Goal: Navigation & Orientation: Find specific page/section

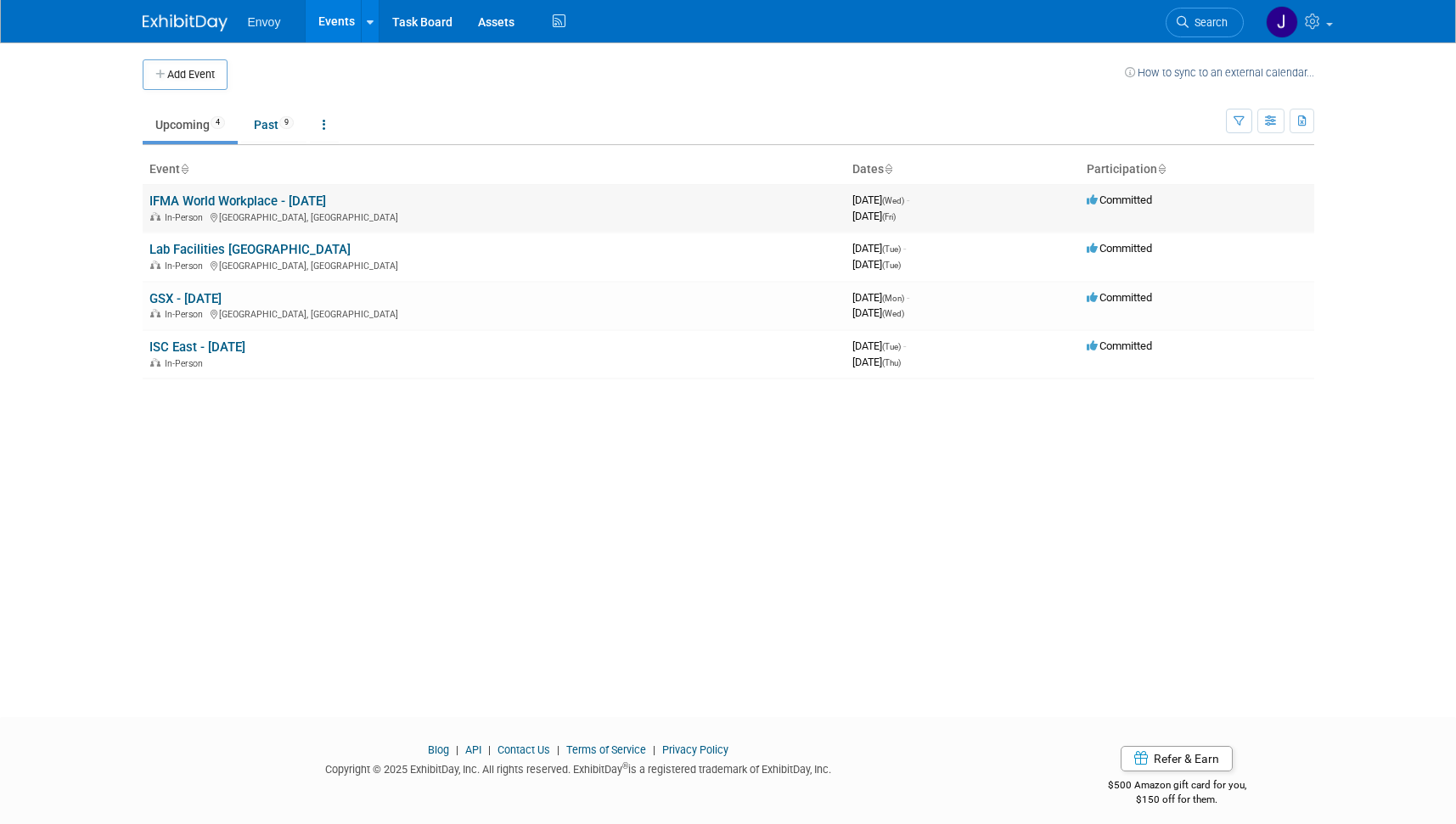
click at [215, 208] on link "IFMA World Workplace - [DATE]" at bounding box center [237, 201] width 176 height 15
click at [200, 294] on link "GSX - [DATE]" at bounding box center [185, 298] width 72 height 15
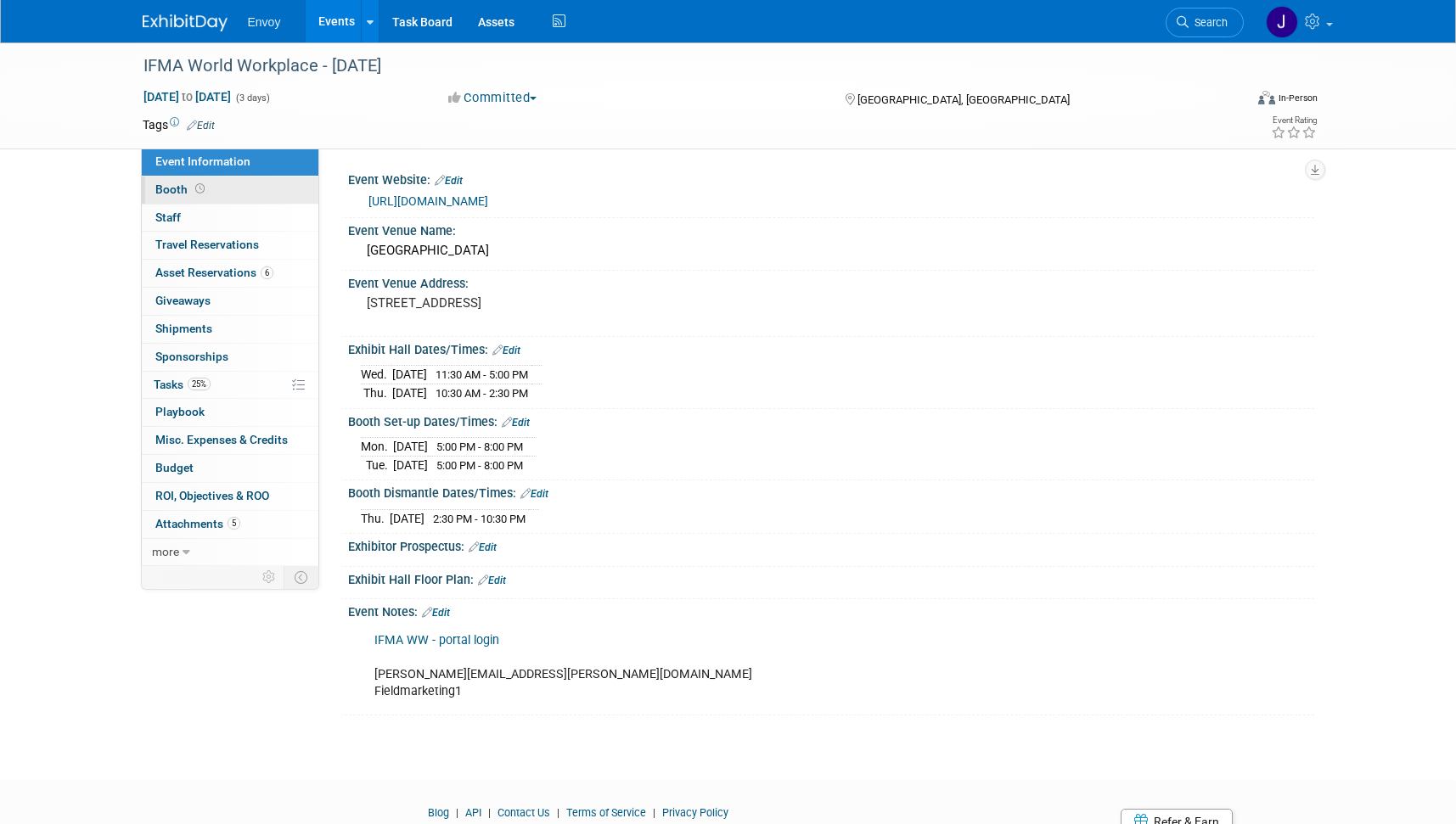
click at [166, 189] on span "Booth" at bounding box center [182, 189] width 52 height 14
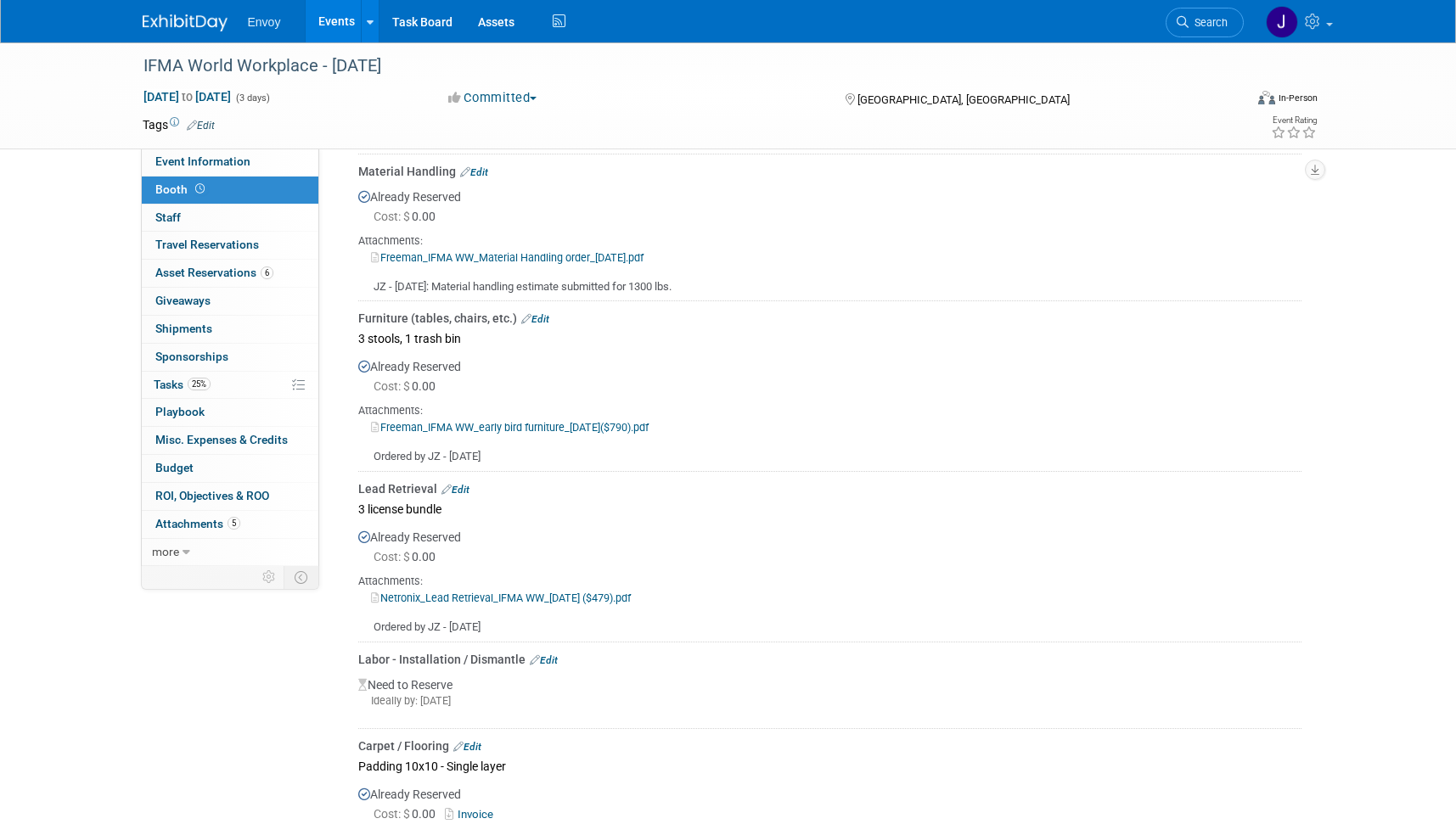
scroll to position [574, 0]
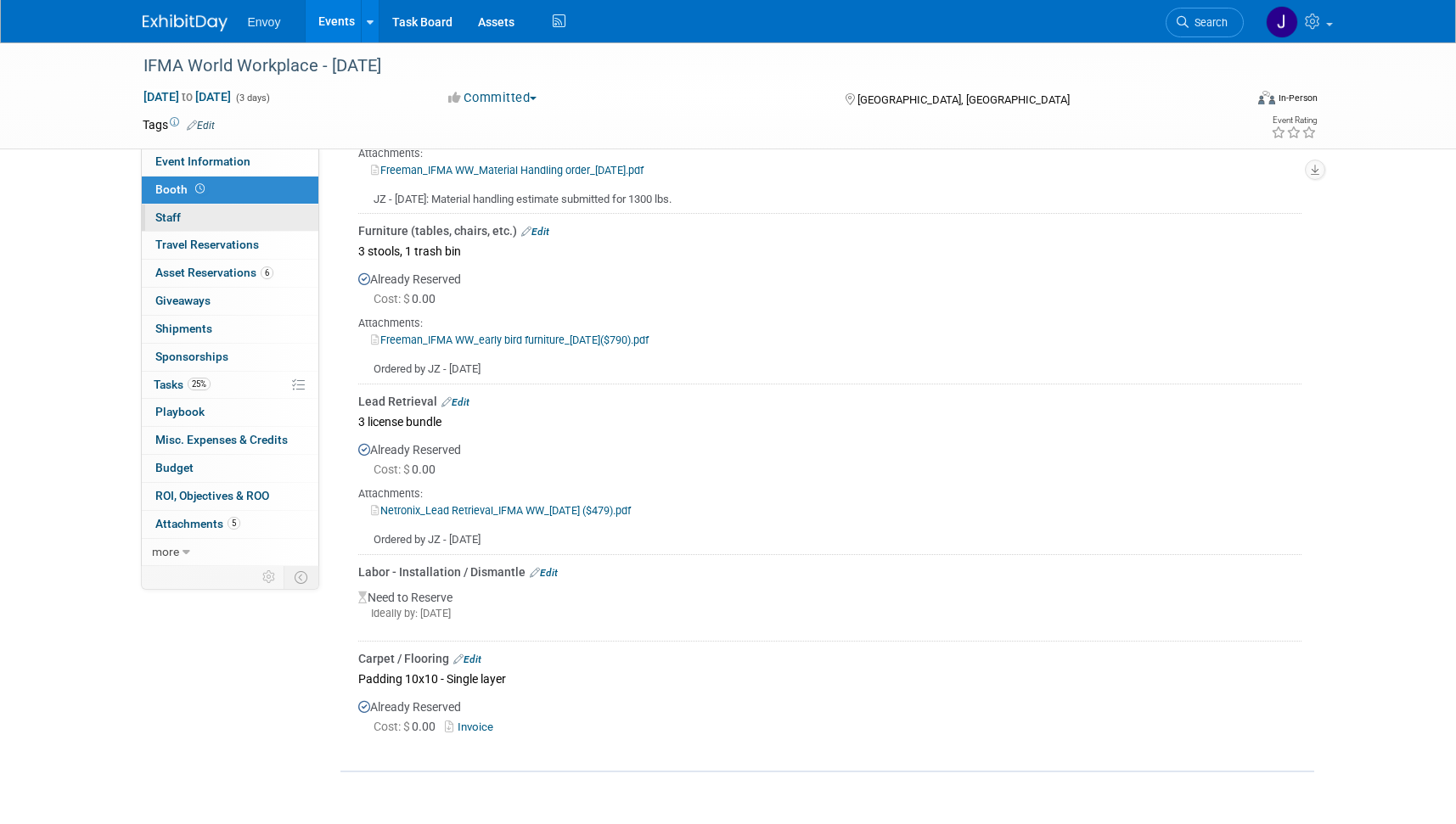
click at [156, 214] on span "Staff 0" at bounding box center [168, 217] width 25 height 14
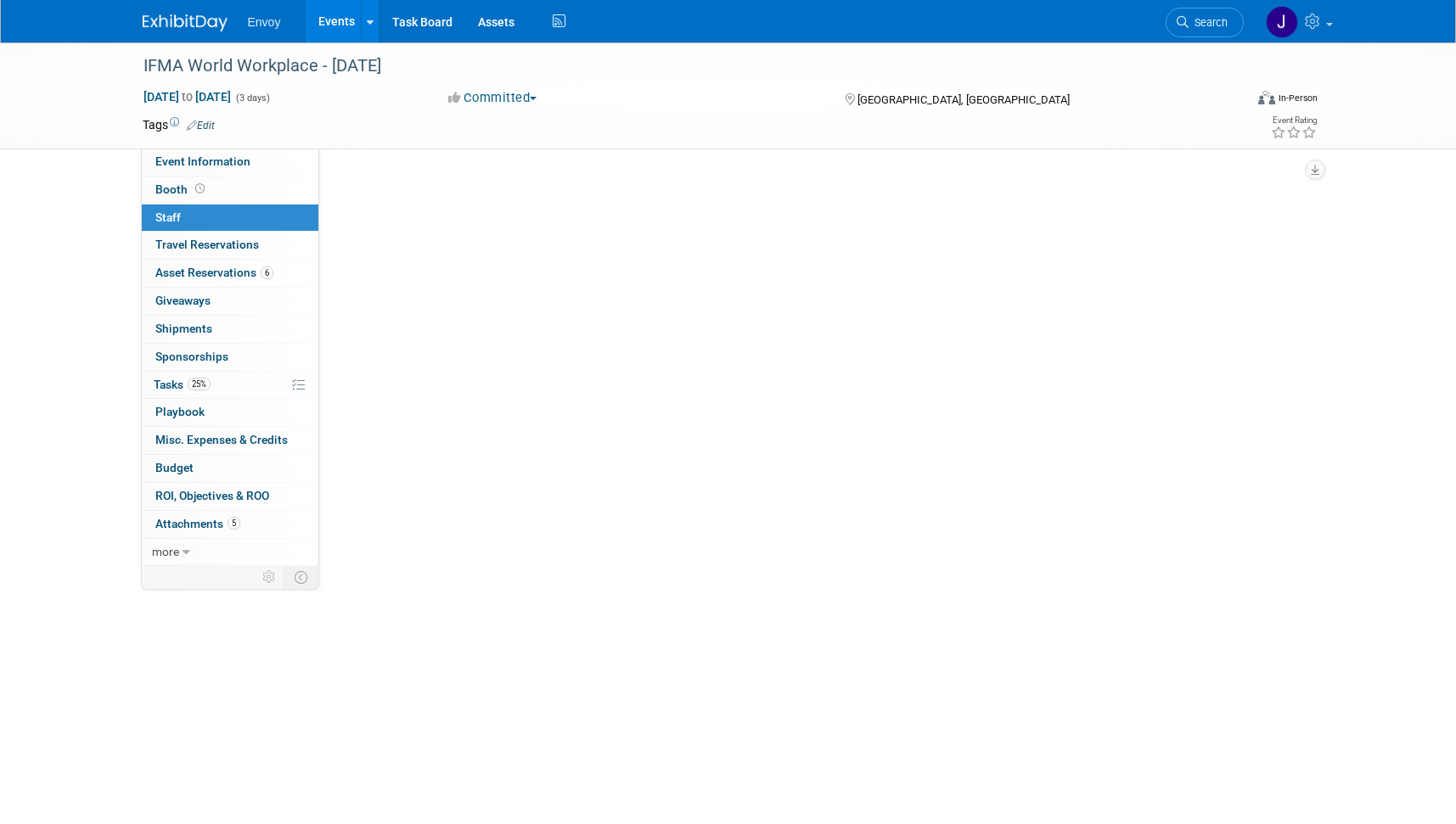
scroll to position [0, 0]
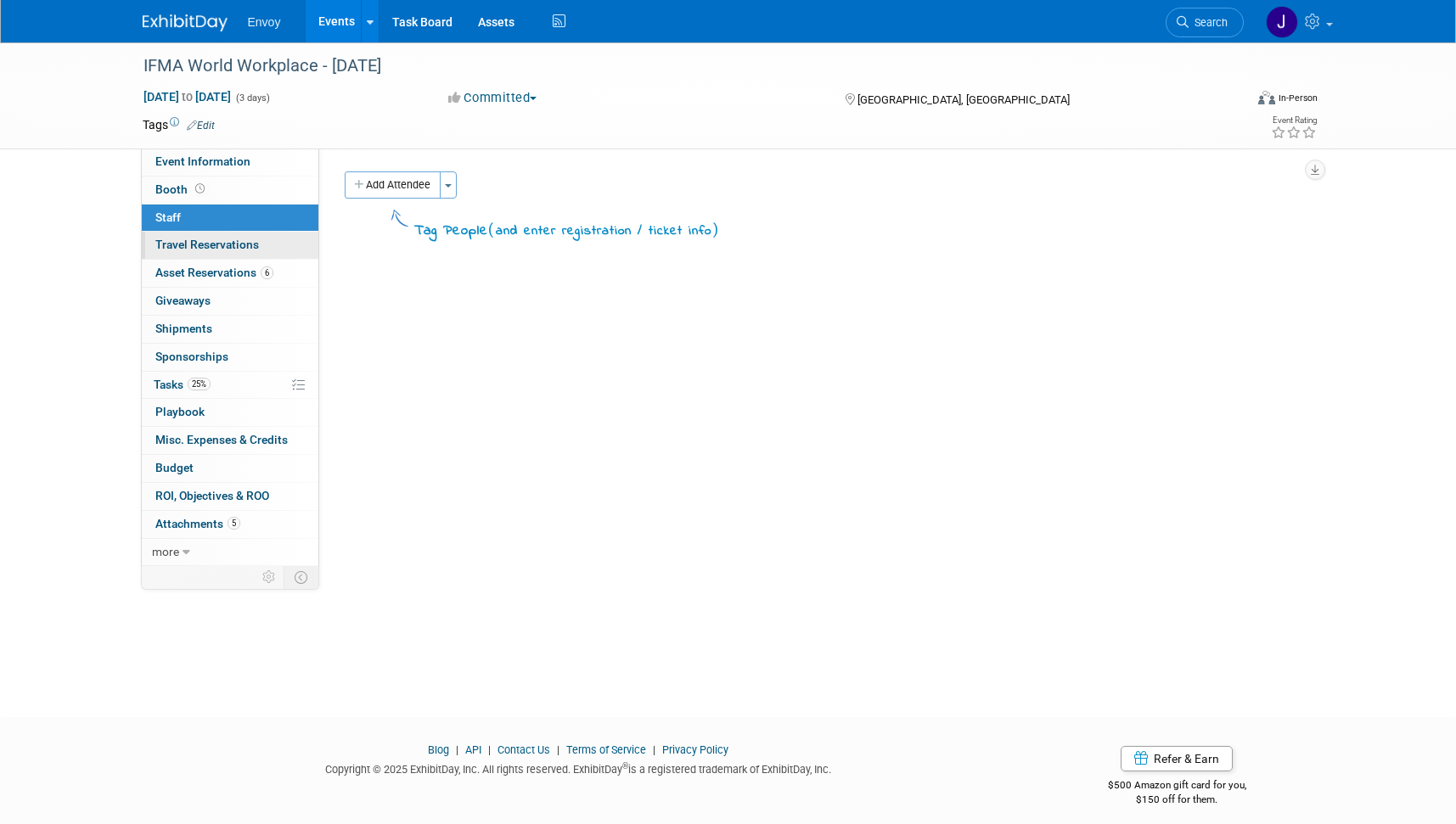
click at [193, 244] on span "Travel Reservations 0" at bounding box center [207, 244] width 104 height 14
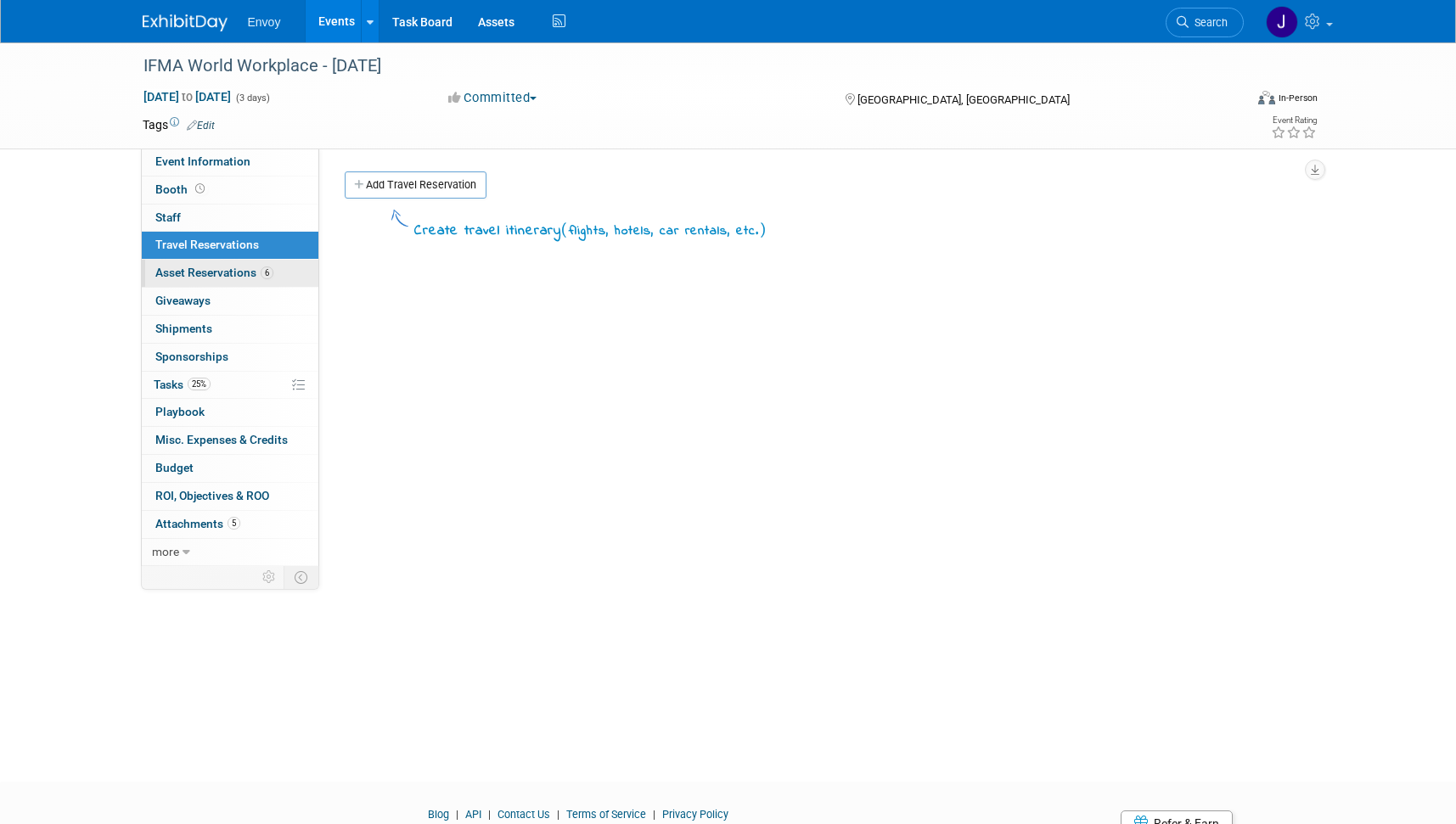
click at [196, 273] on span "Asset Reservations 6" at bounding box center [214, 272] width 118 height 14
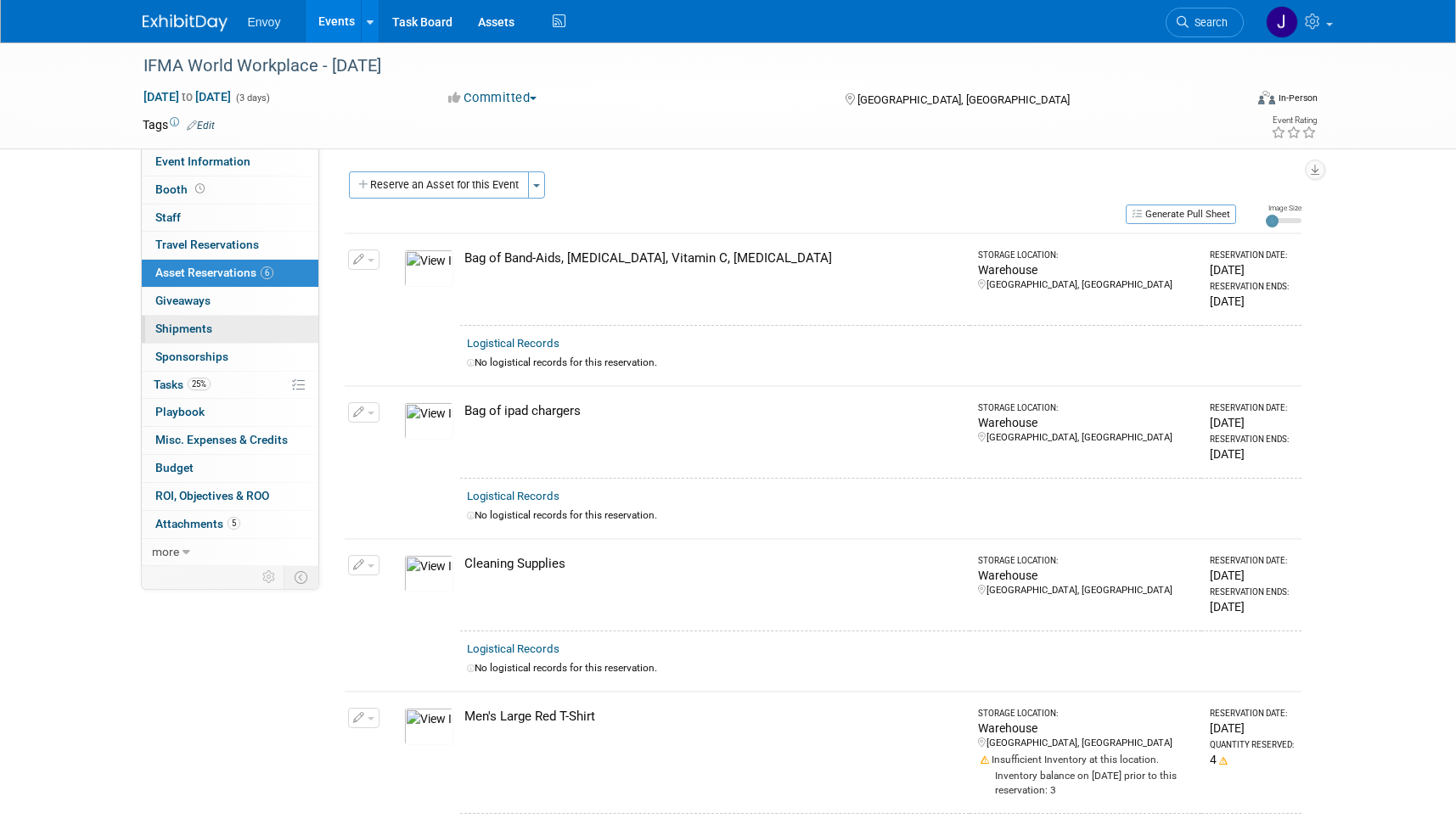
click at [214, 329] on link "0 Shipments 0" at bounding box center [230, 330] width 176 height 27
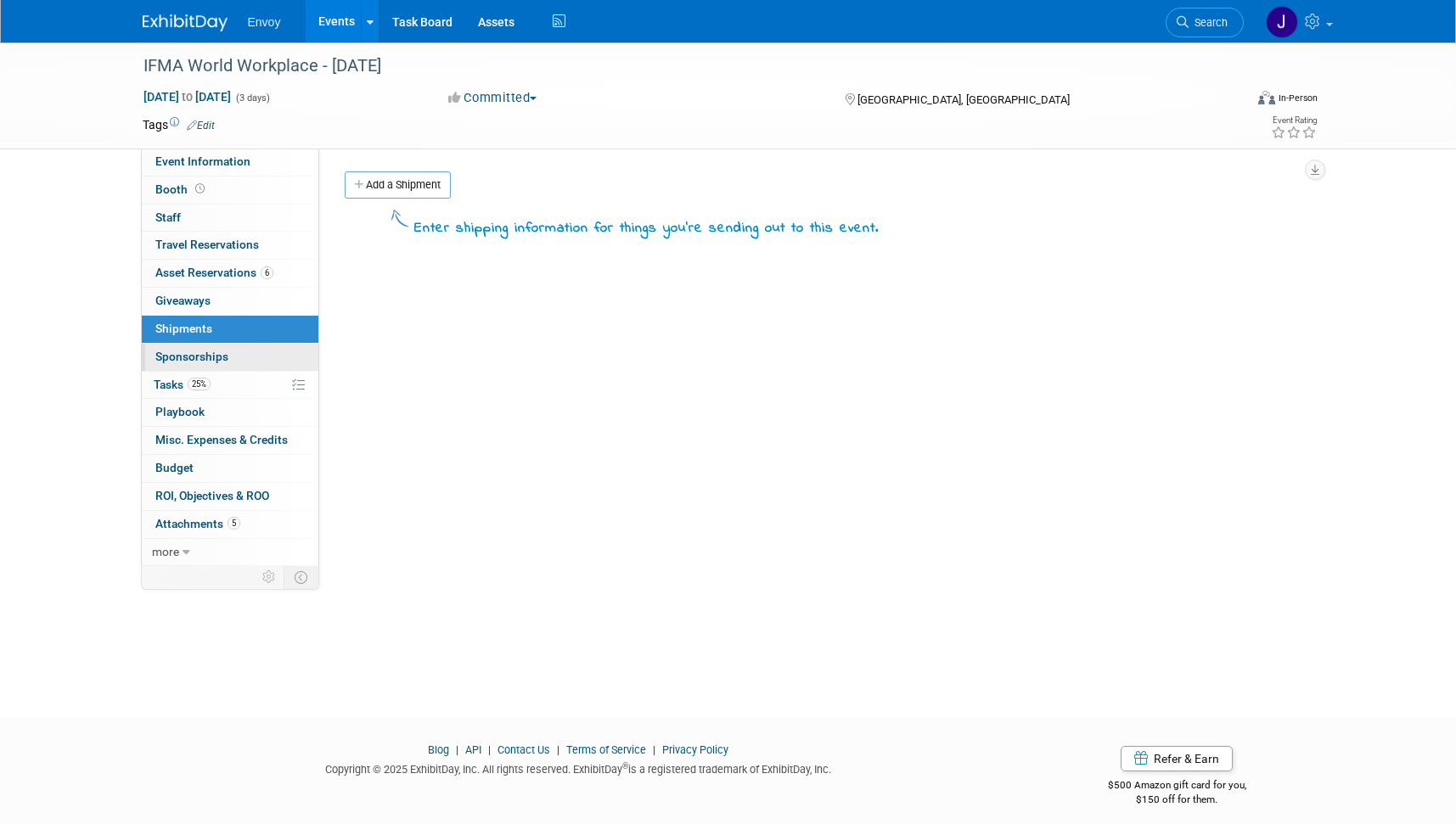
click at [240, 359] on link "0 Sponsorships 0" at bounding box center [230, 358] width 176 height 27
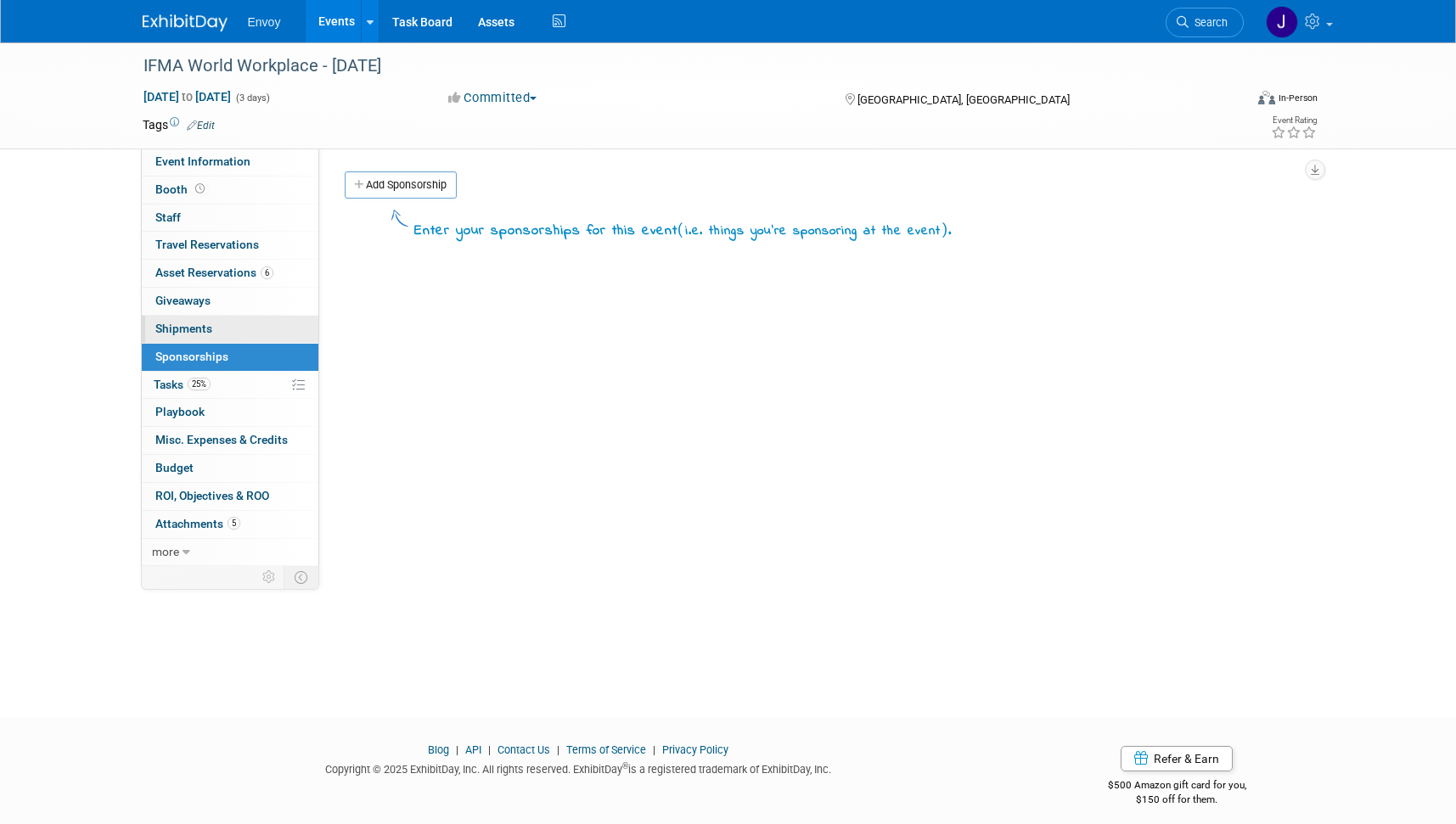
click at [232, 327] on link "0 Shipments 0" at bounding box center [230, 330] width 176 height 27
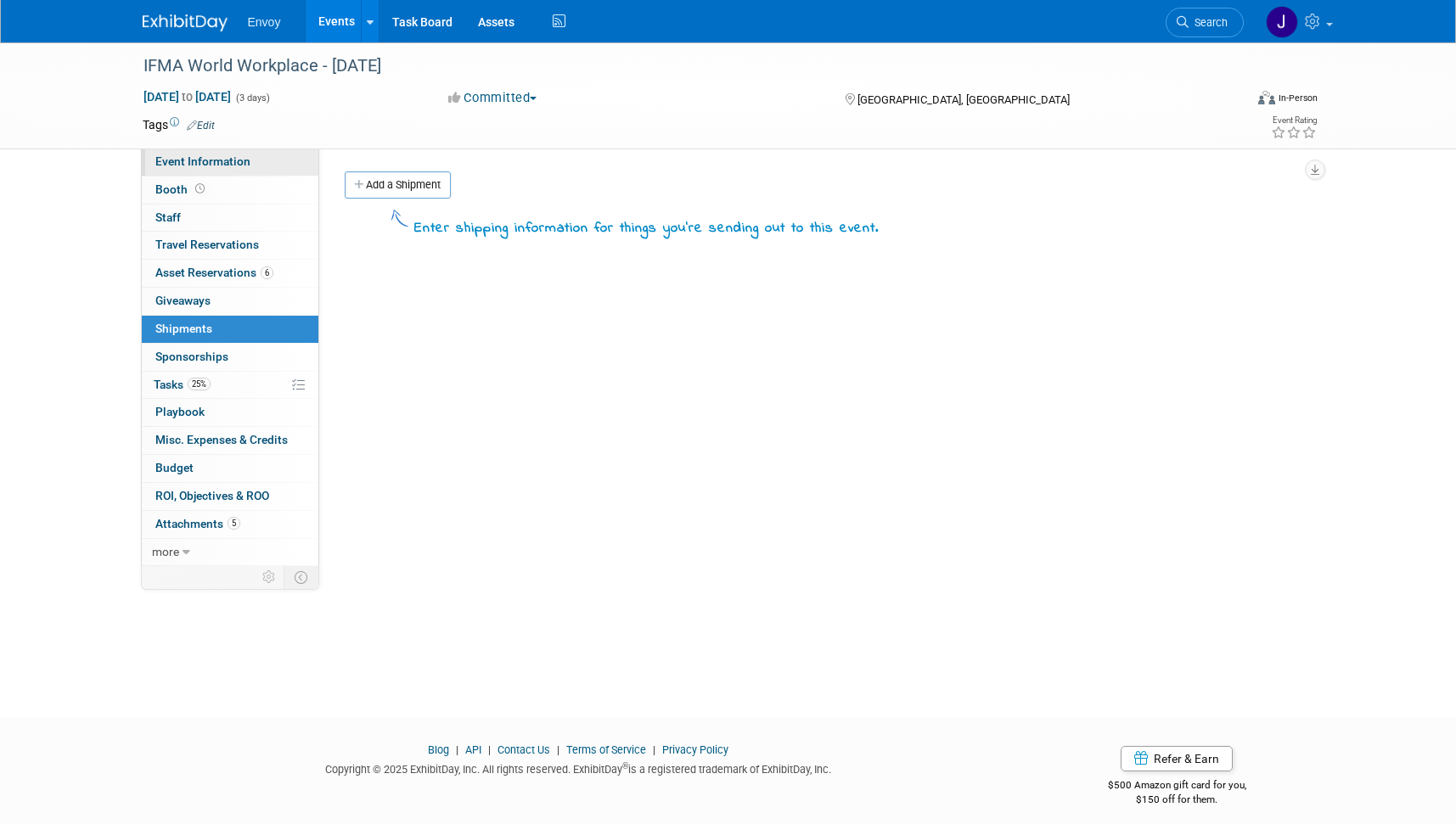
click at [215, 154] on span "Event Information" at bounding box center [202, 161] width 95 height 14
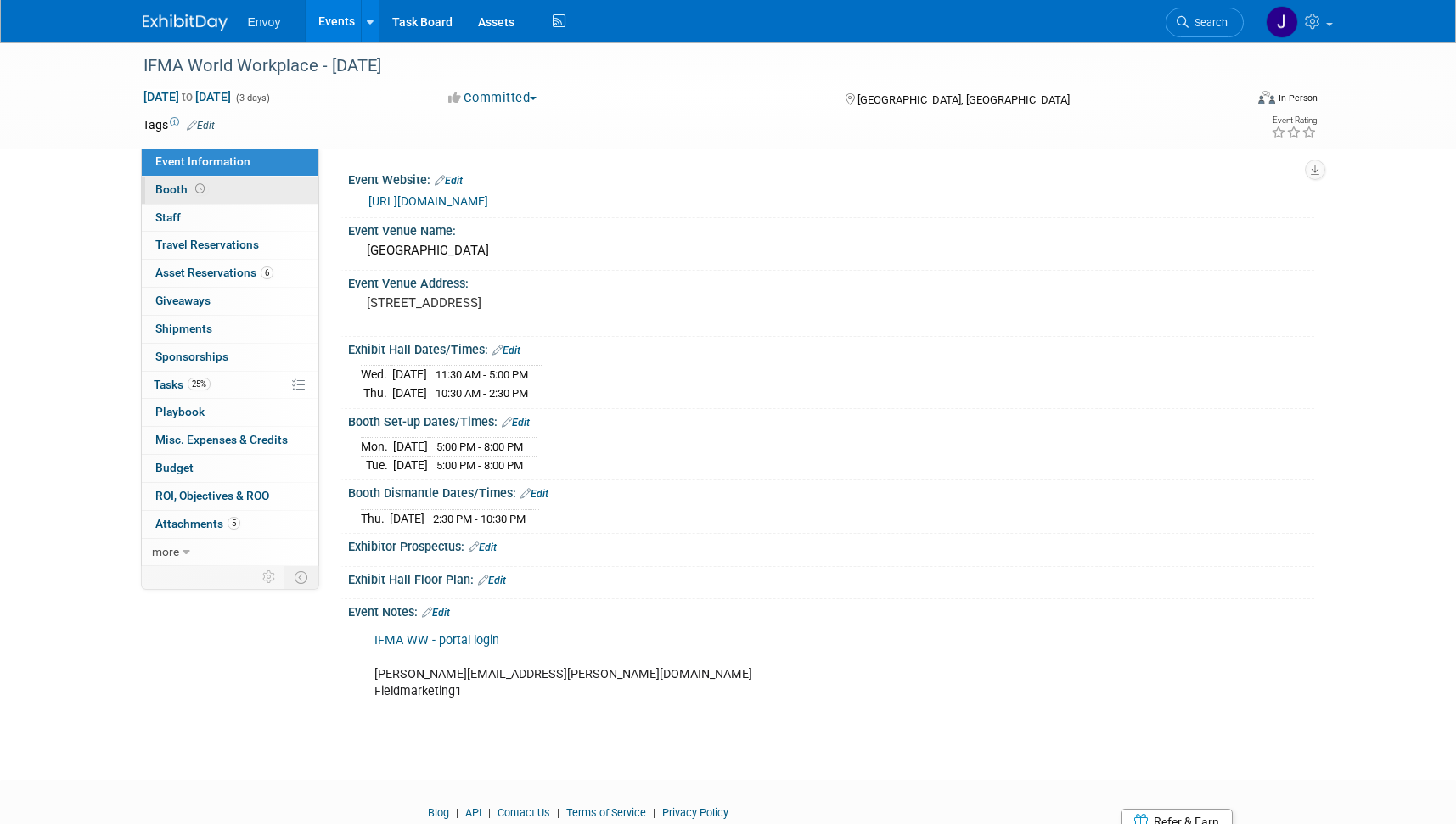
click at [234, 189] on link "Booth" at bounding box center [230, 190] width 176 height 27
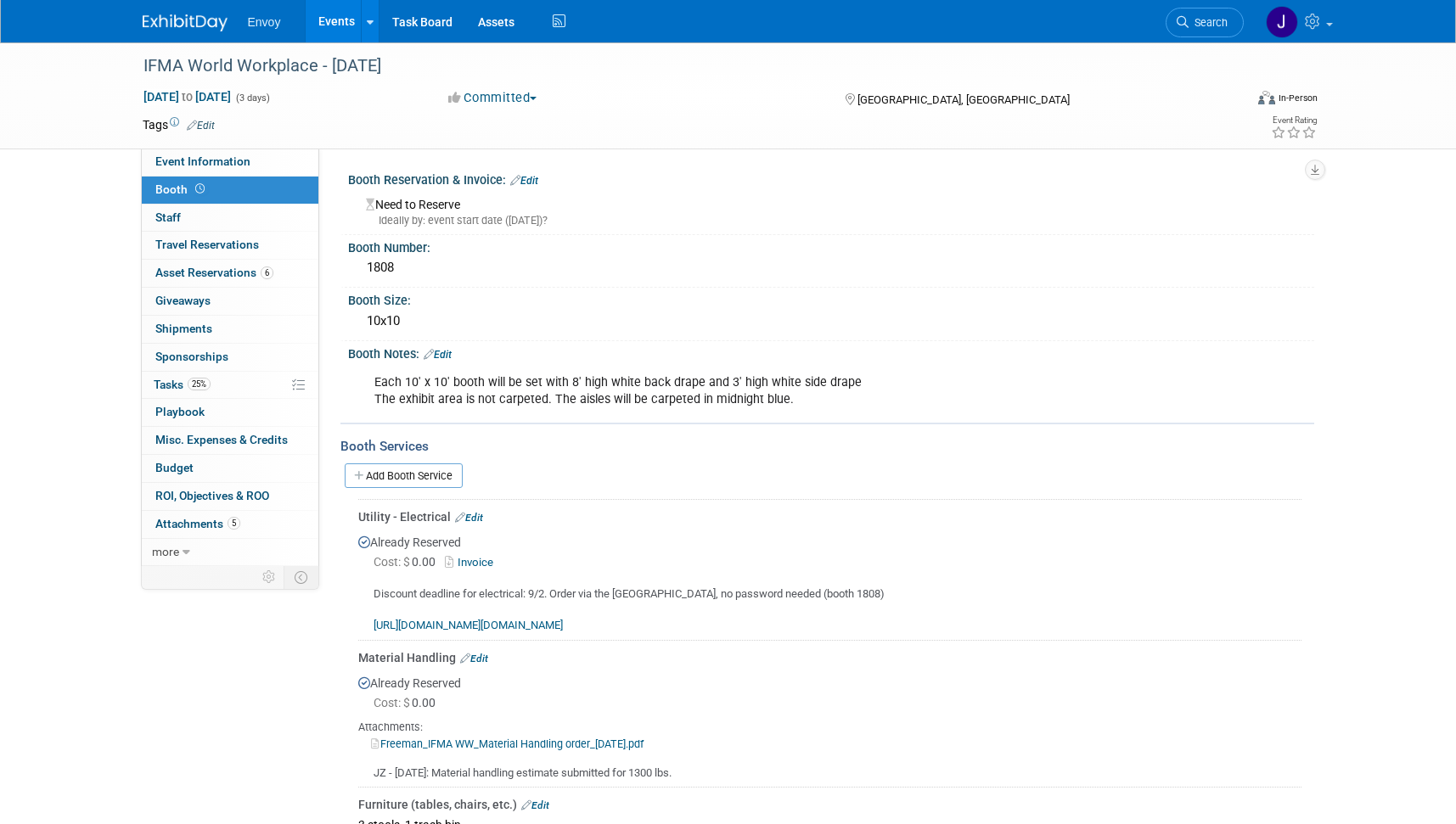
scroll to position [704, 0]
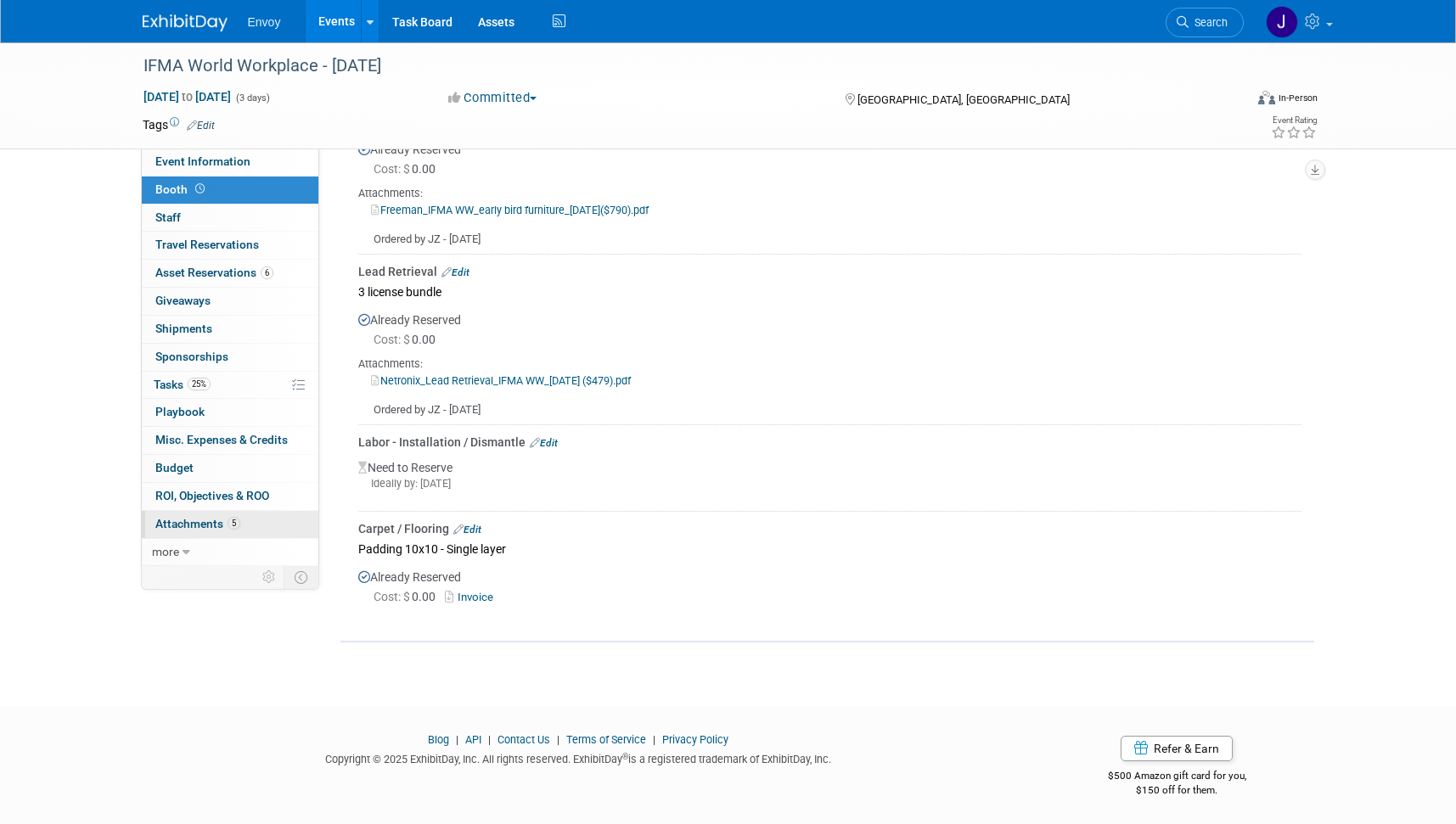
click at [165, 520] on span "Attachments 5" at bounding box center [198, 523] width 85 height 14
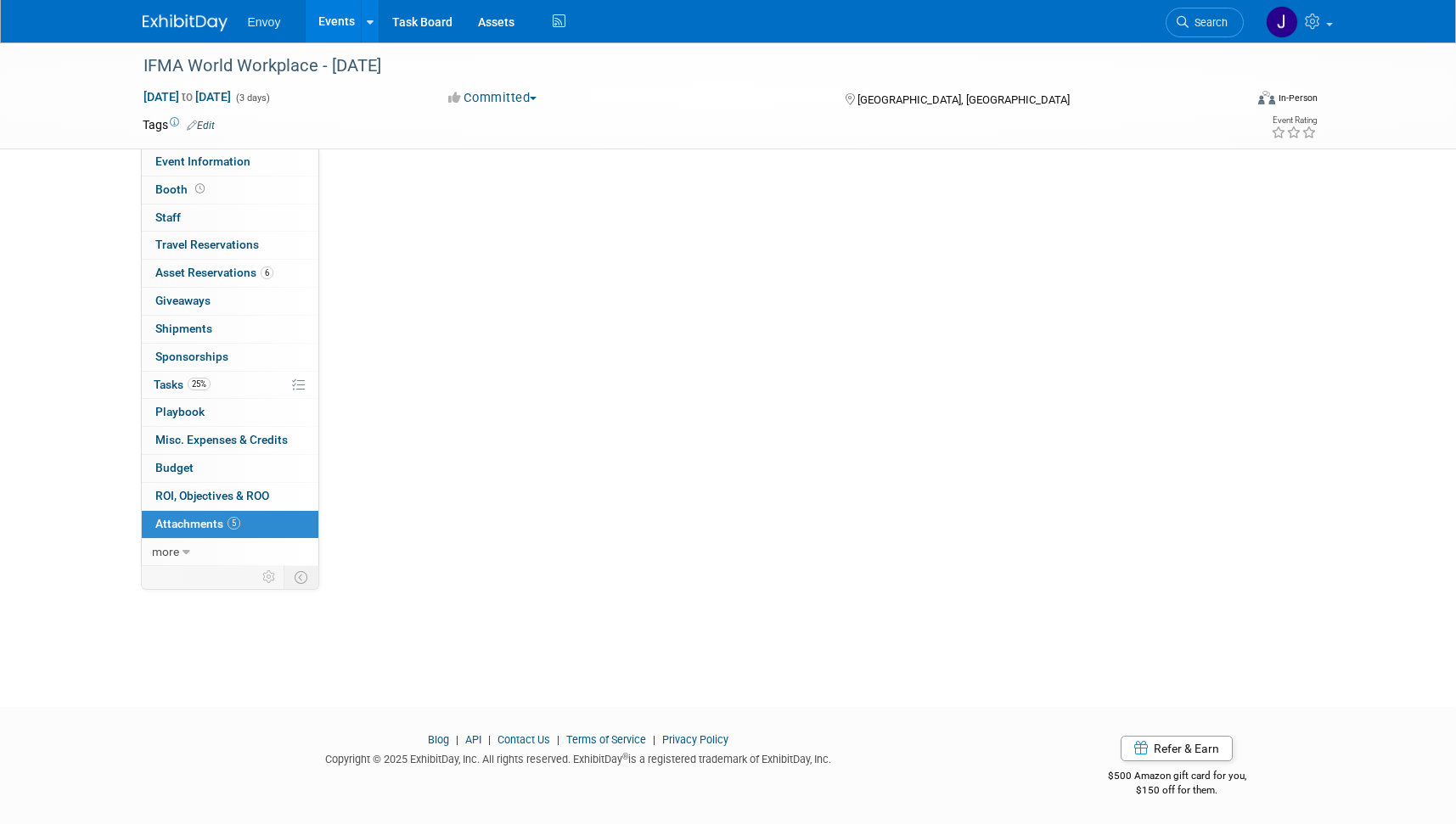
scroll to position [0, 0]
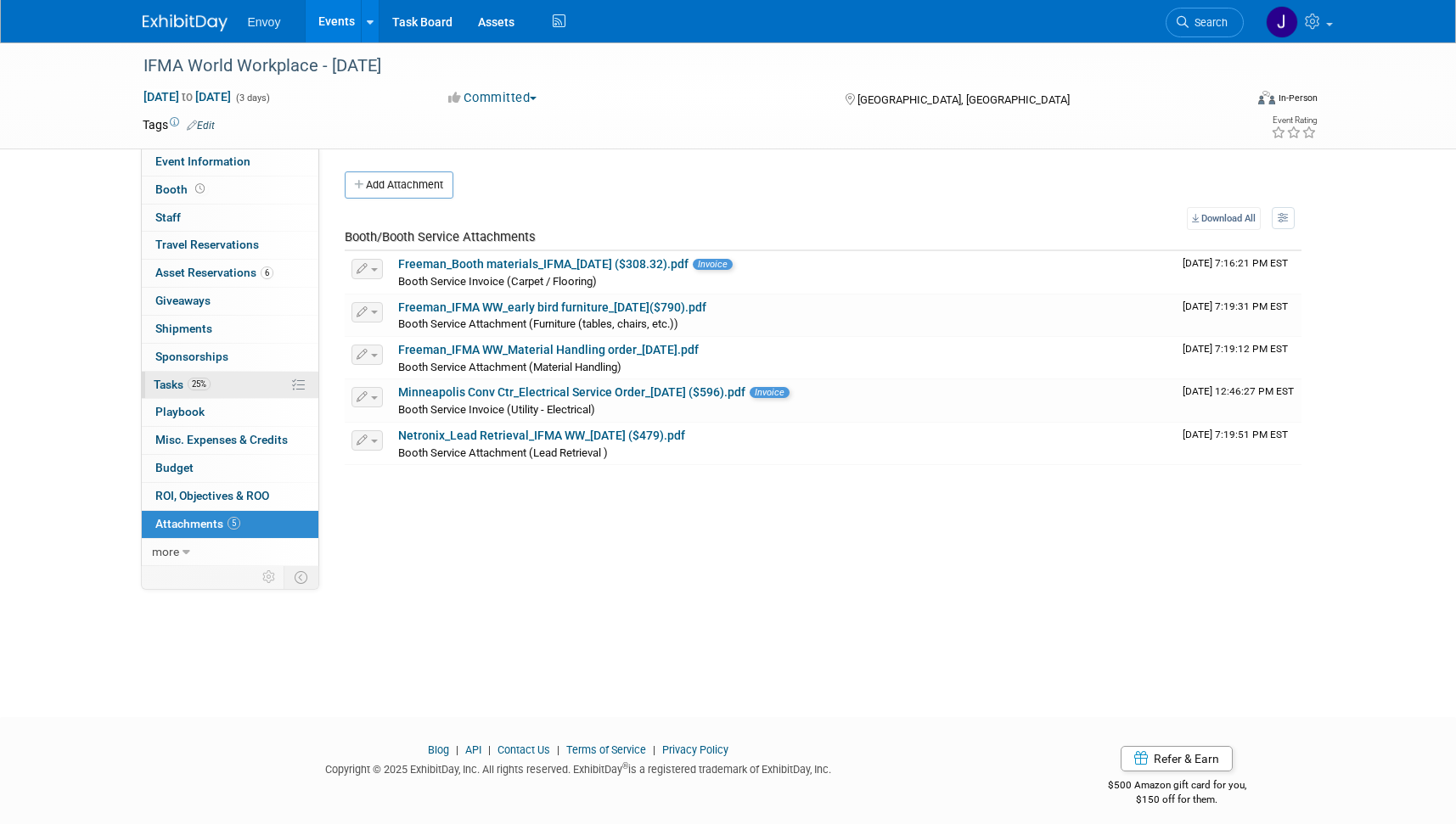
click at [155, 378] on span "Tasks 25%" at bounding box center [182, 384] width 57 height 14
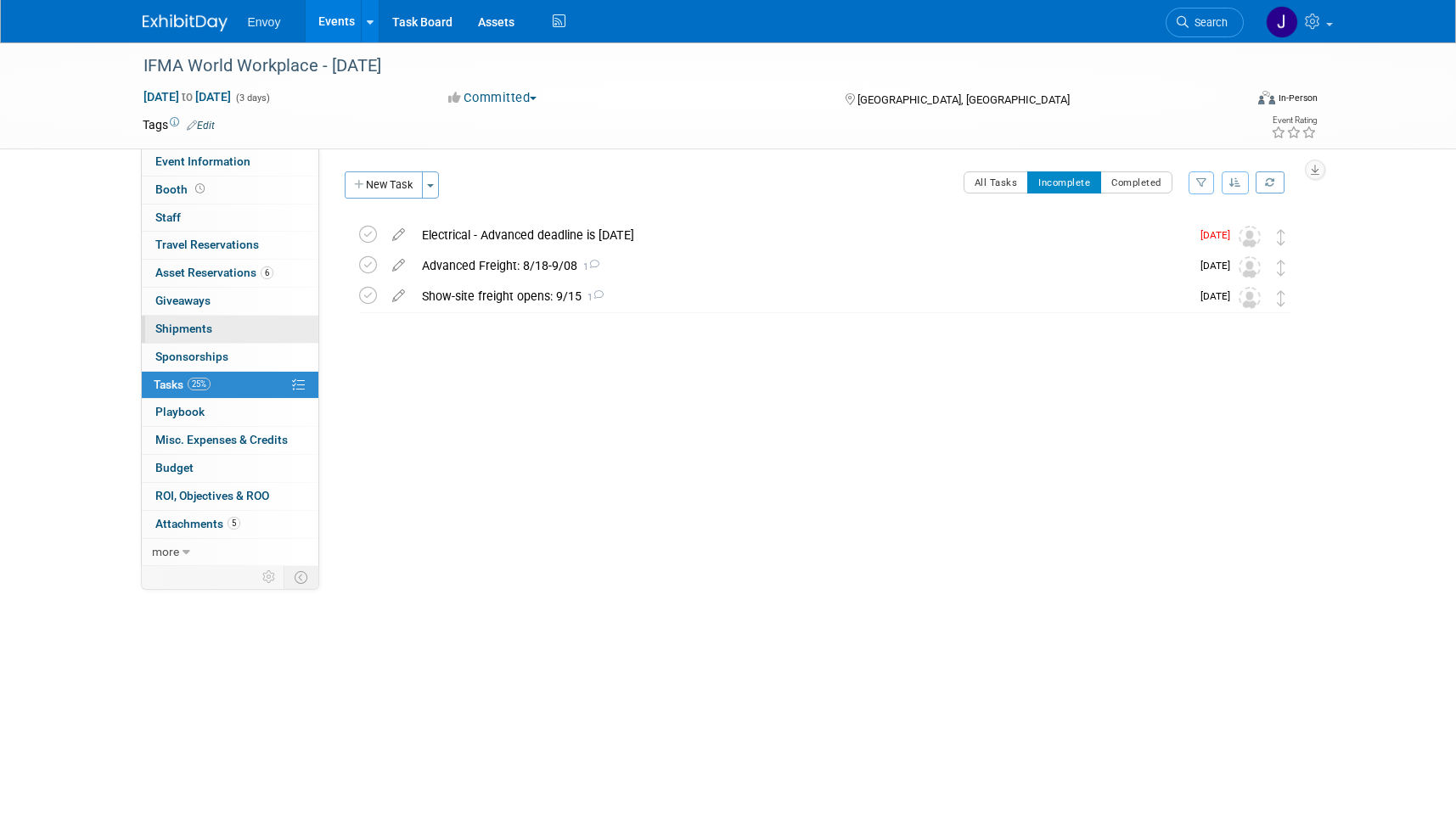
click at [188, 328] on span "Shipments 0" at bounding box center [183, 328] width 57 height 14
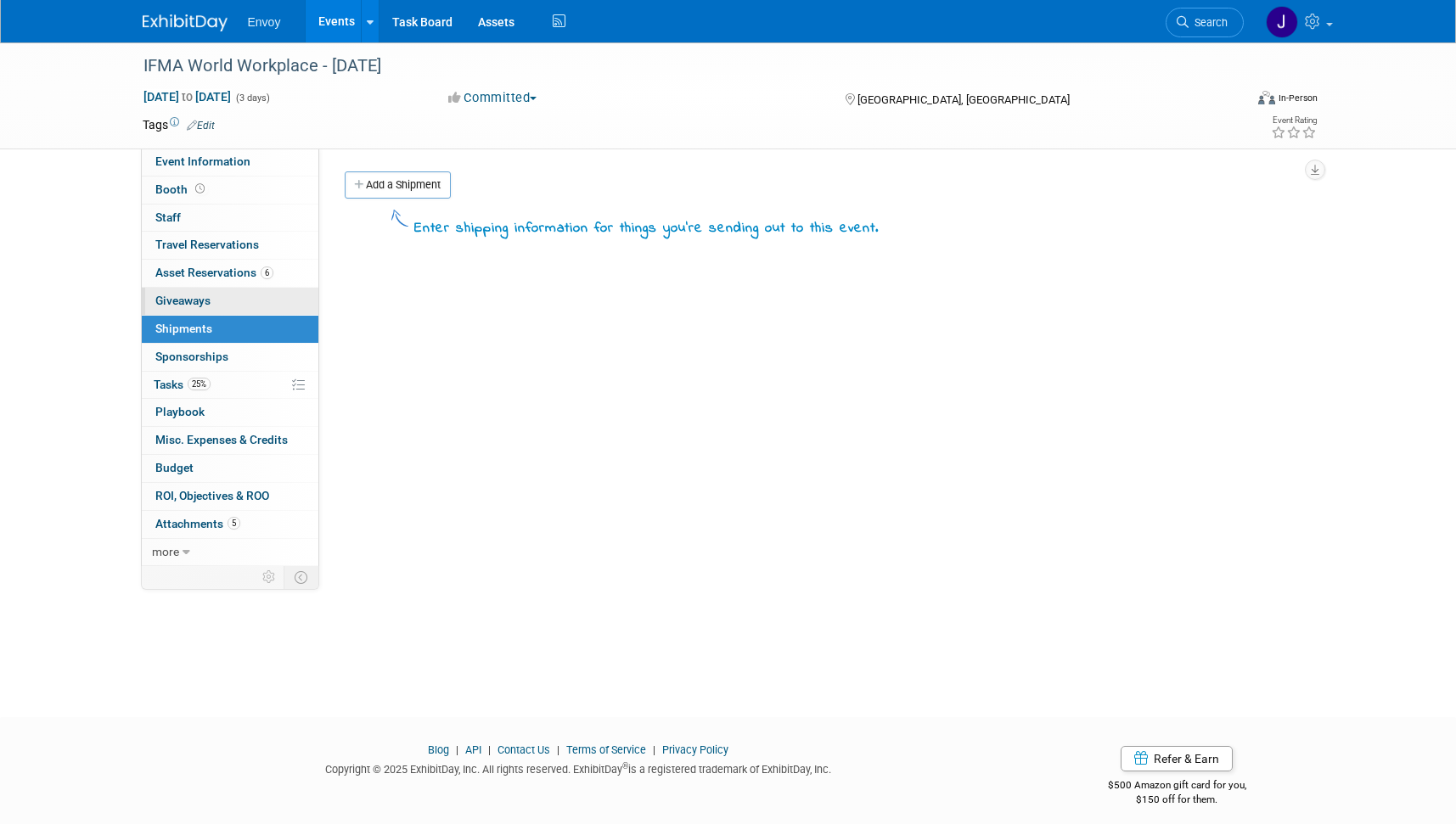
click at [186, 304] on span "Giveaways 0" at bounding box center [183, 300] width 55 height 14
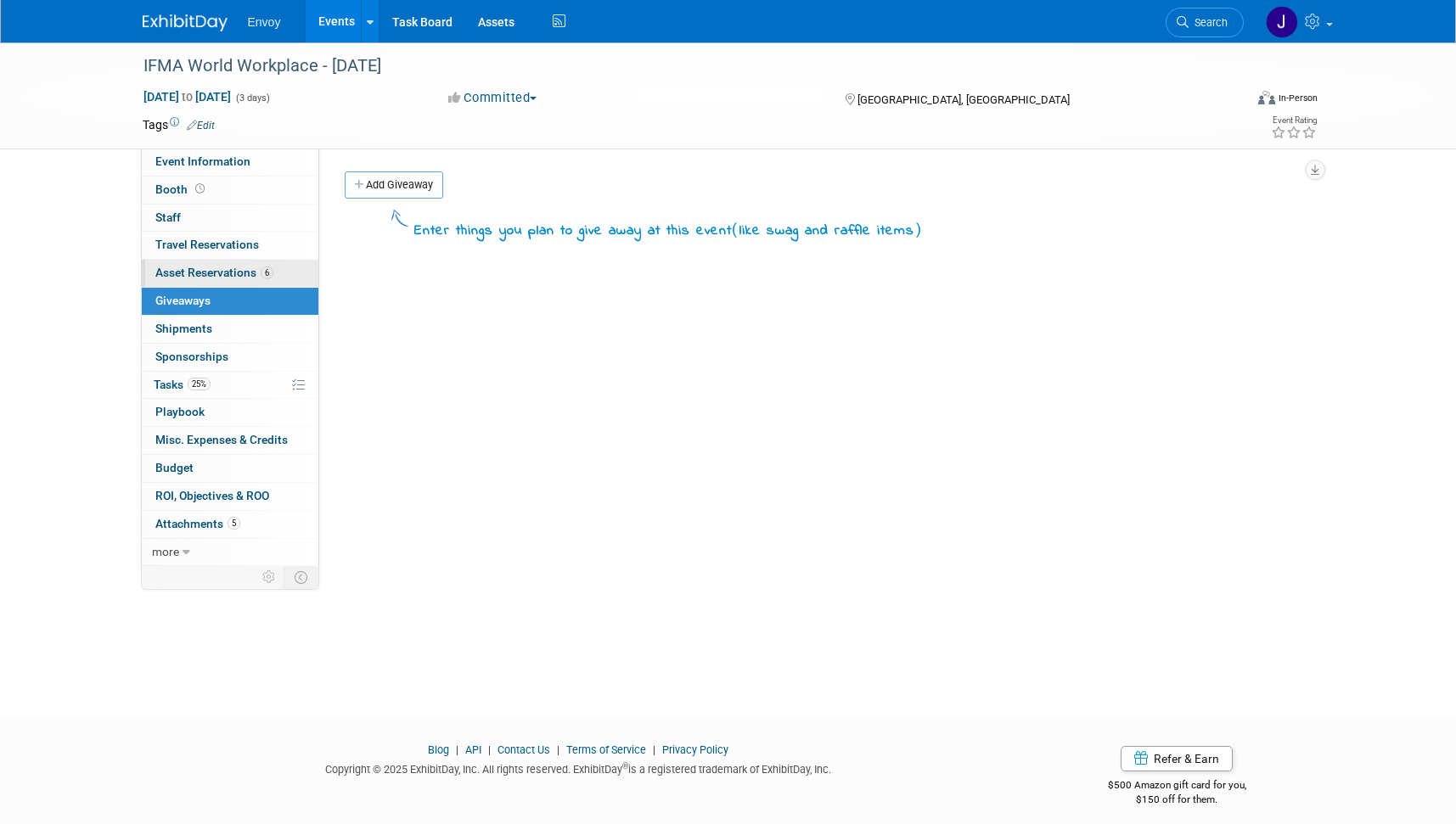
click at [190, 274] on span "Asset Reservations 6" at bounding box center [214, 272] width 118 height 14
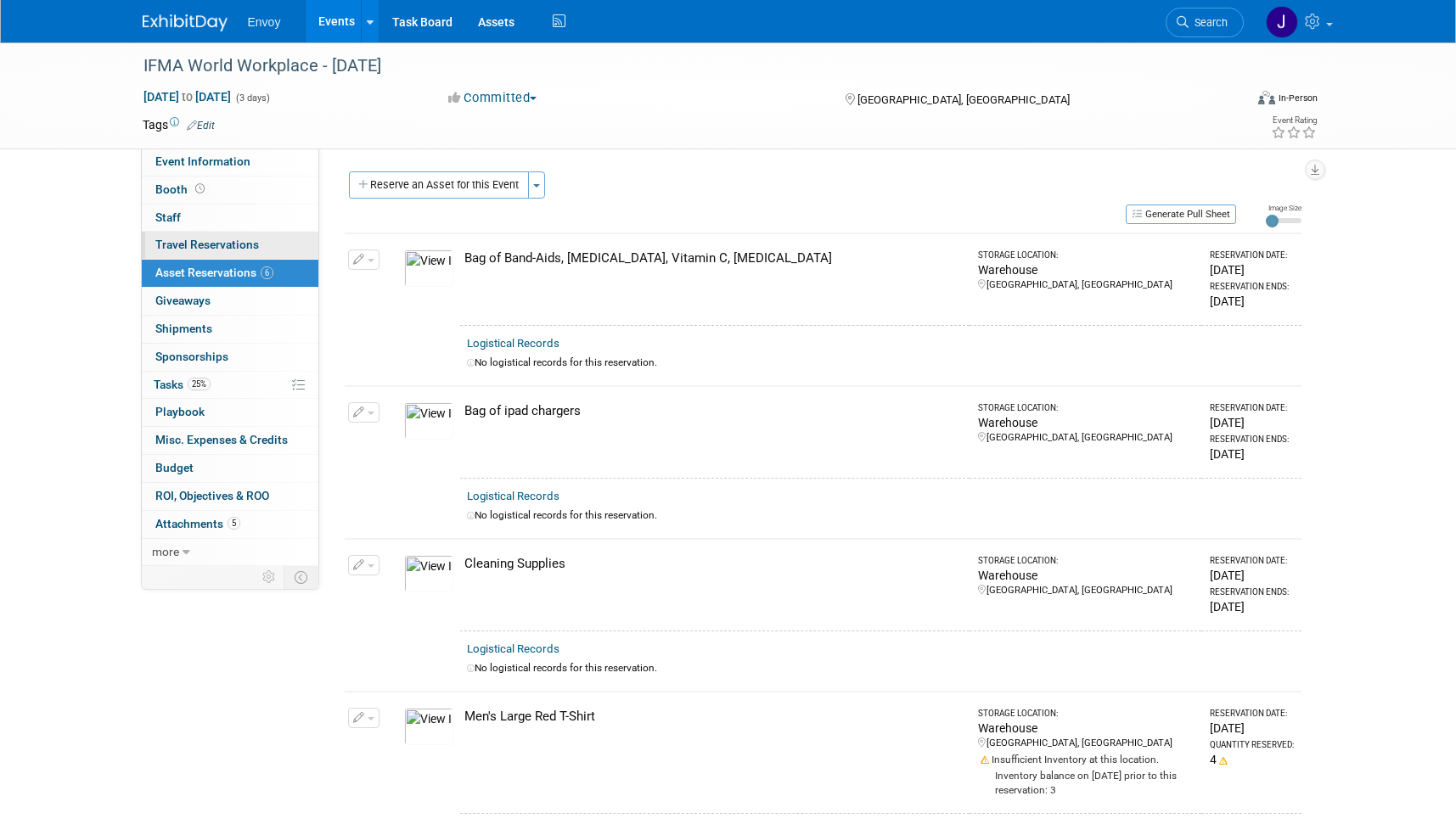
click at [190, 250] on span "Travel Reservations 0" at bounding box center [207, 244] width 104 height 14
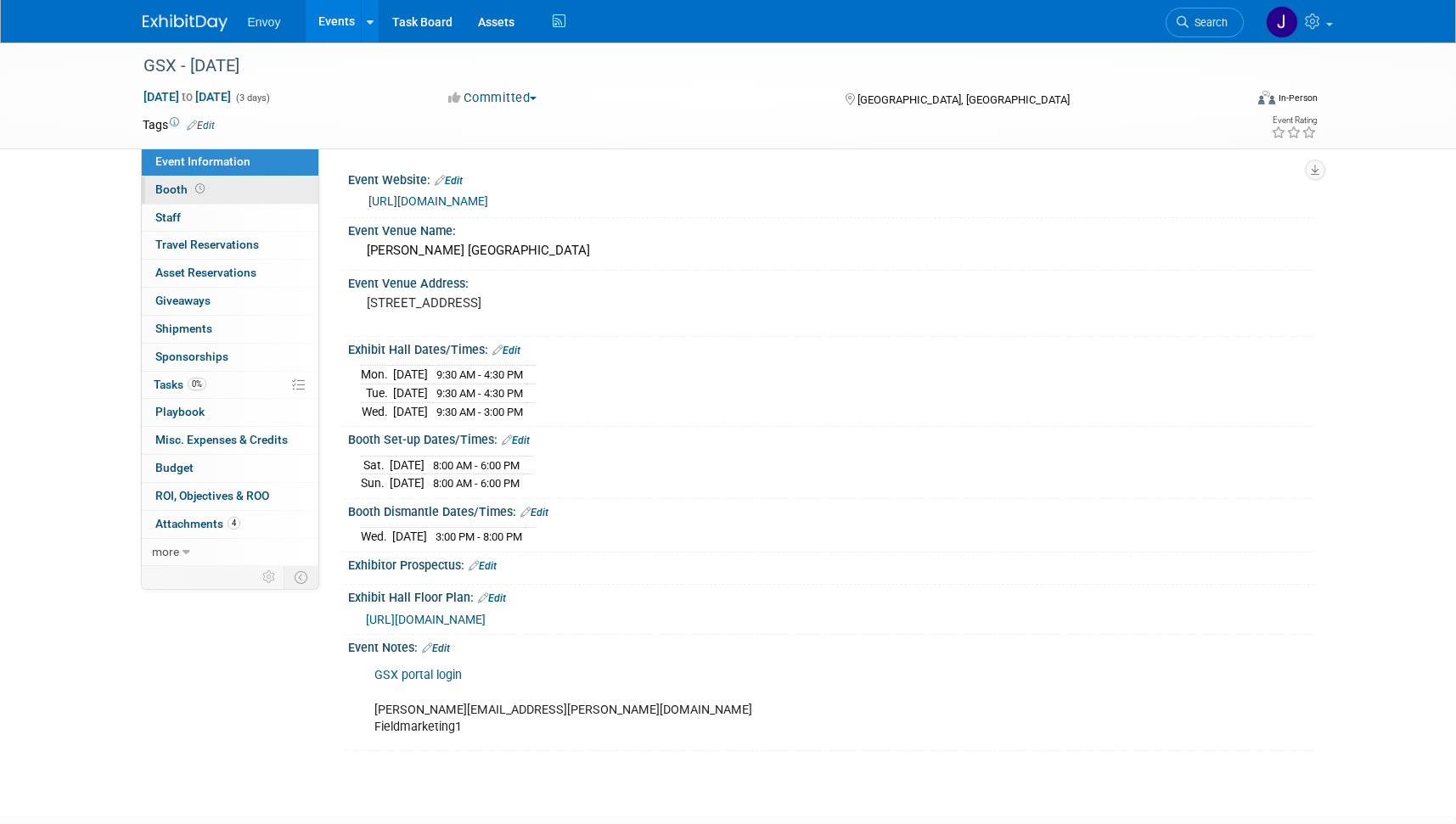
click at [187, 178] on link "Booth" at bounding box center [230, 190] width 176 height 27
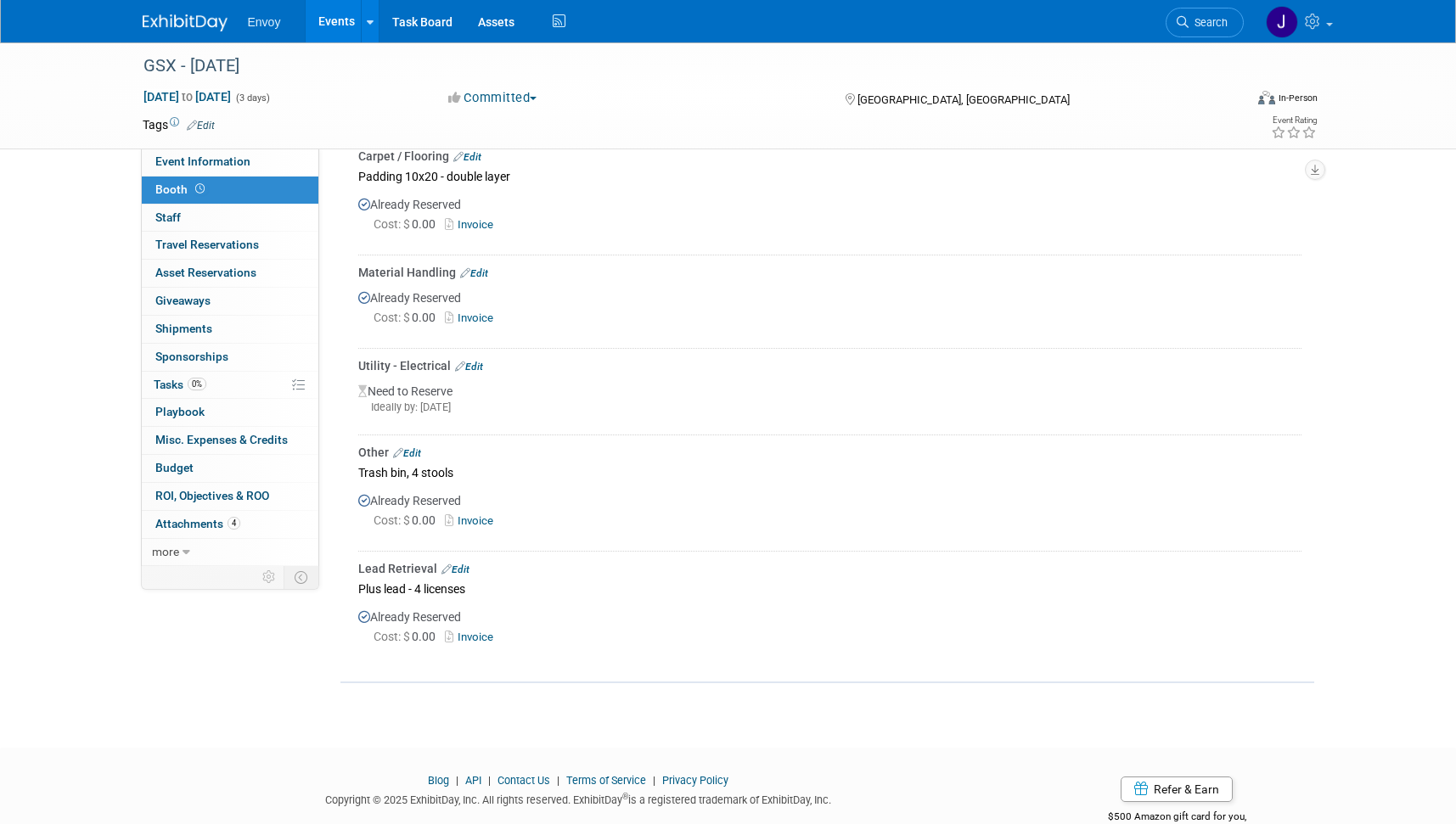
scroll to position [297, 0]
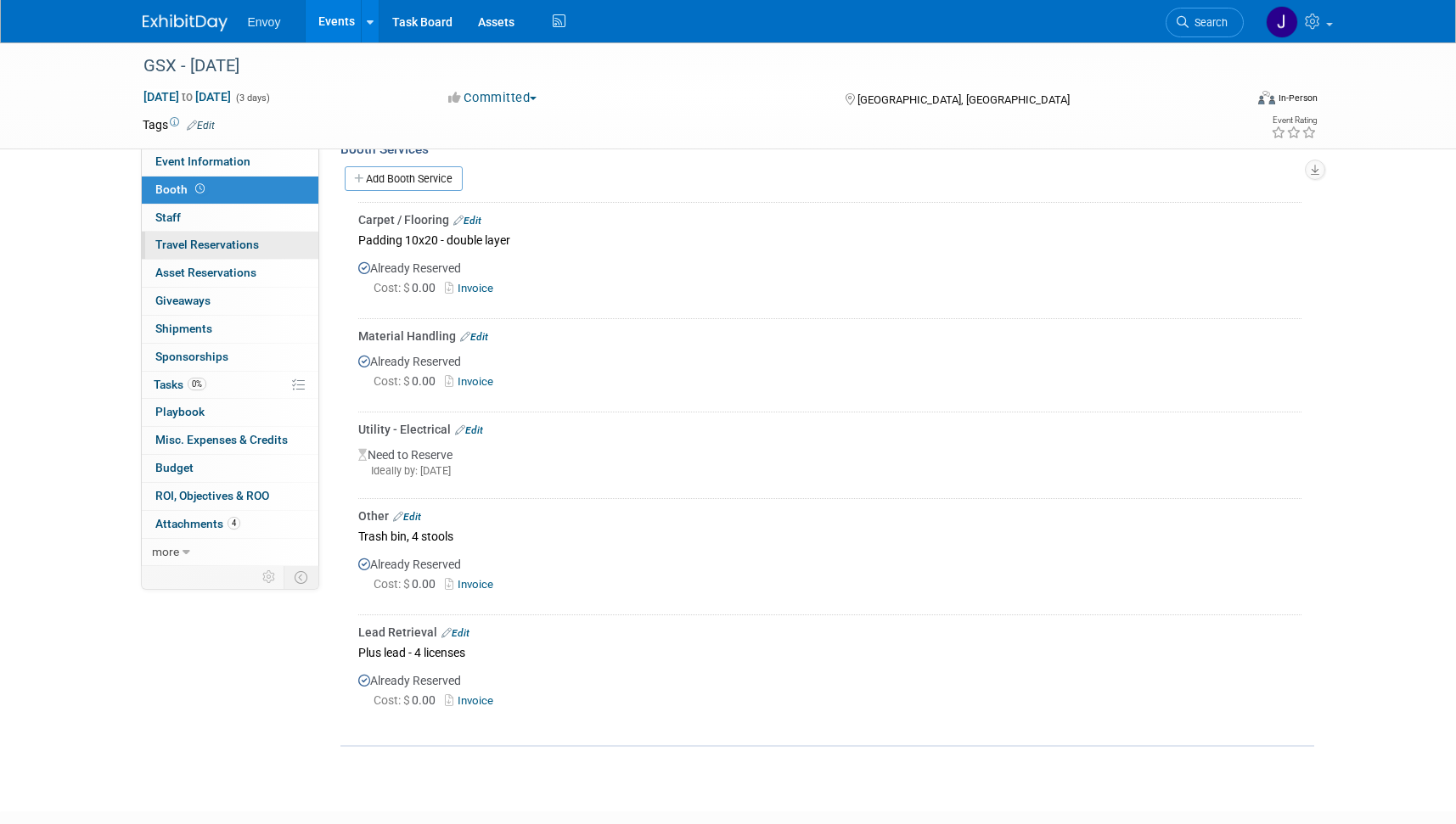
click at [237, 258] on link "0 Travel Reservations 0" at bounding box center [230, 246] width 176 height 27
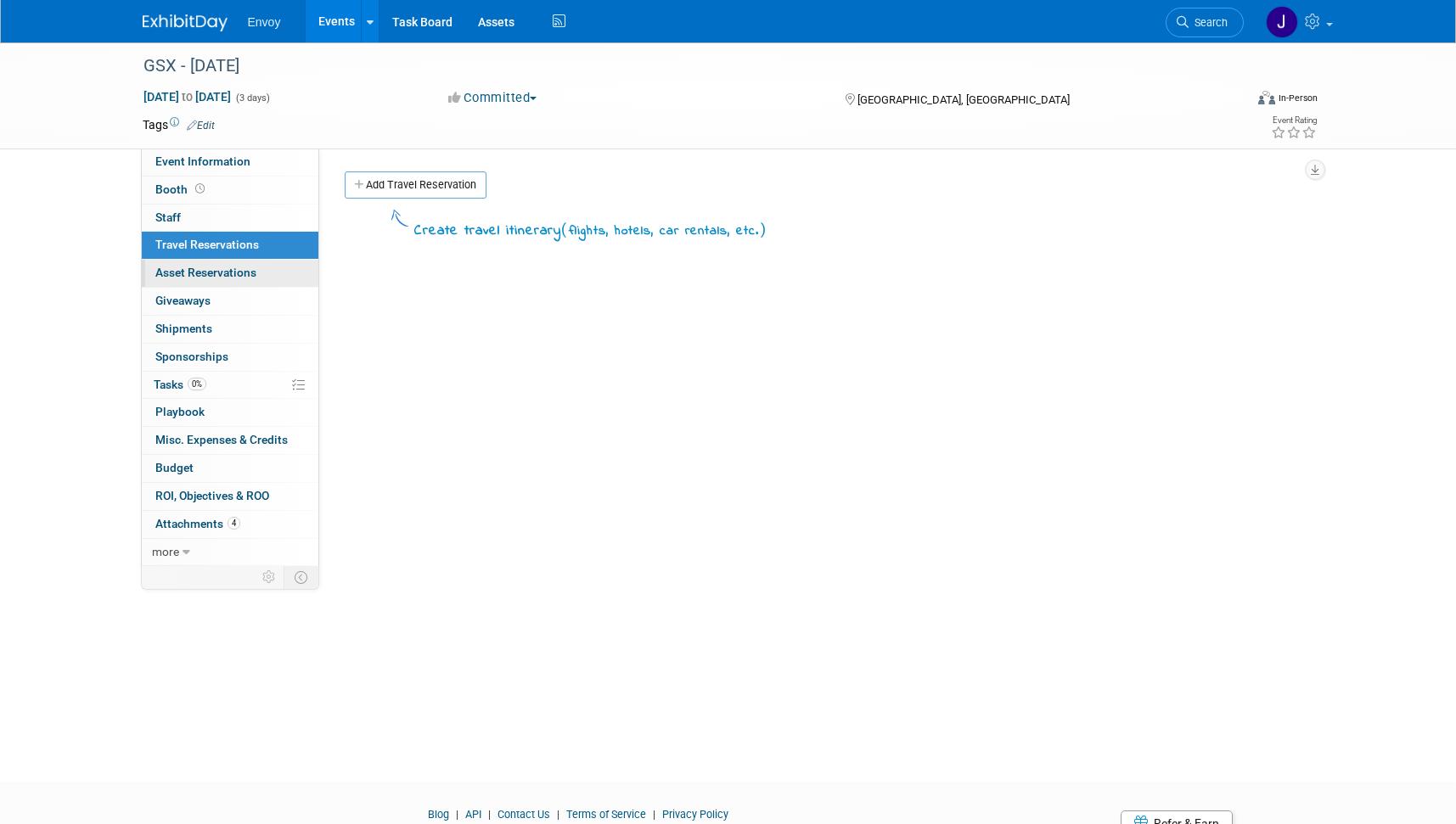
click at [235, 276] on span "Asset Reservations 0" at bounding box center [206, 272] width 101 height 14
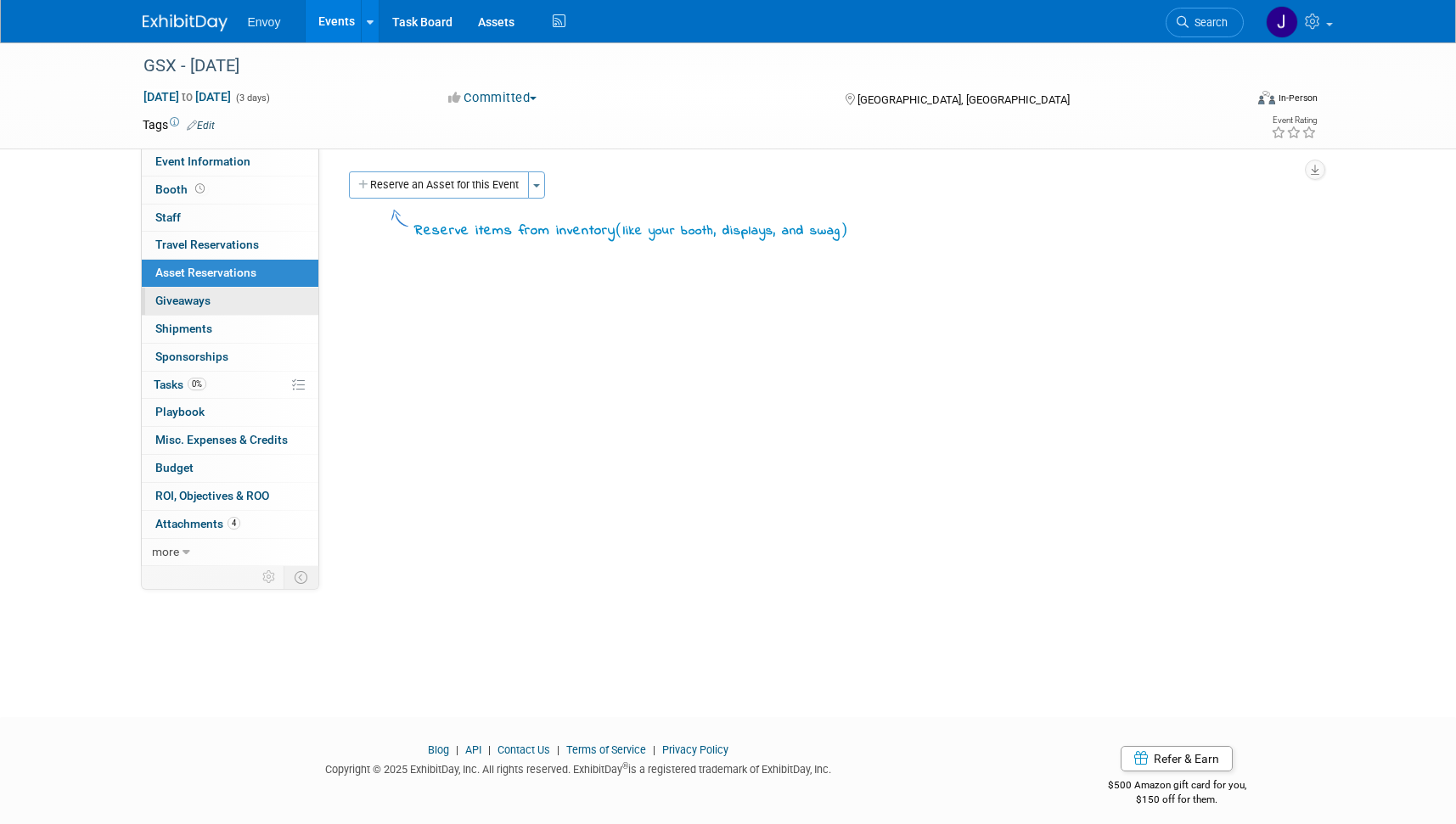
click at [235, 305] on link "0 Giveaways 0" at bounding box center [230, 302] width 176 height 27
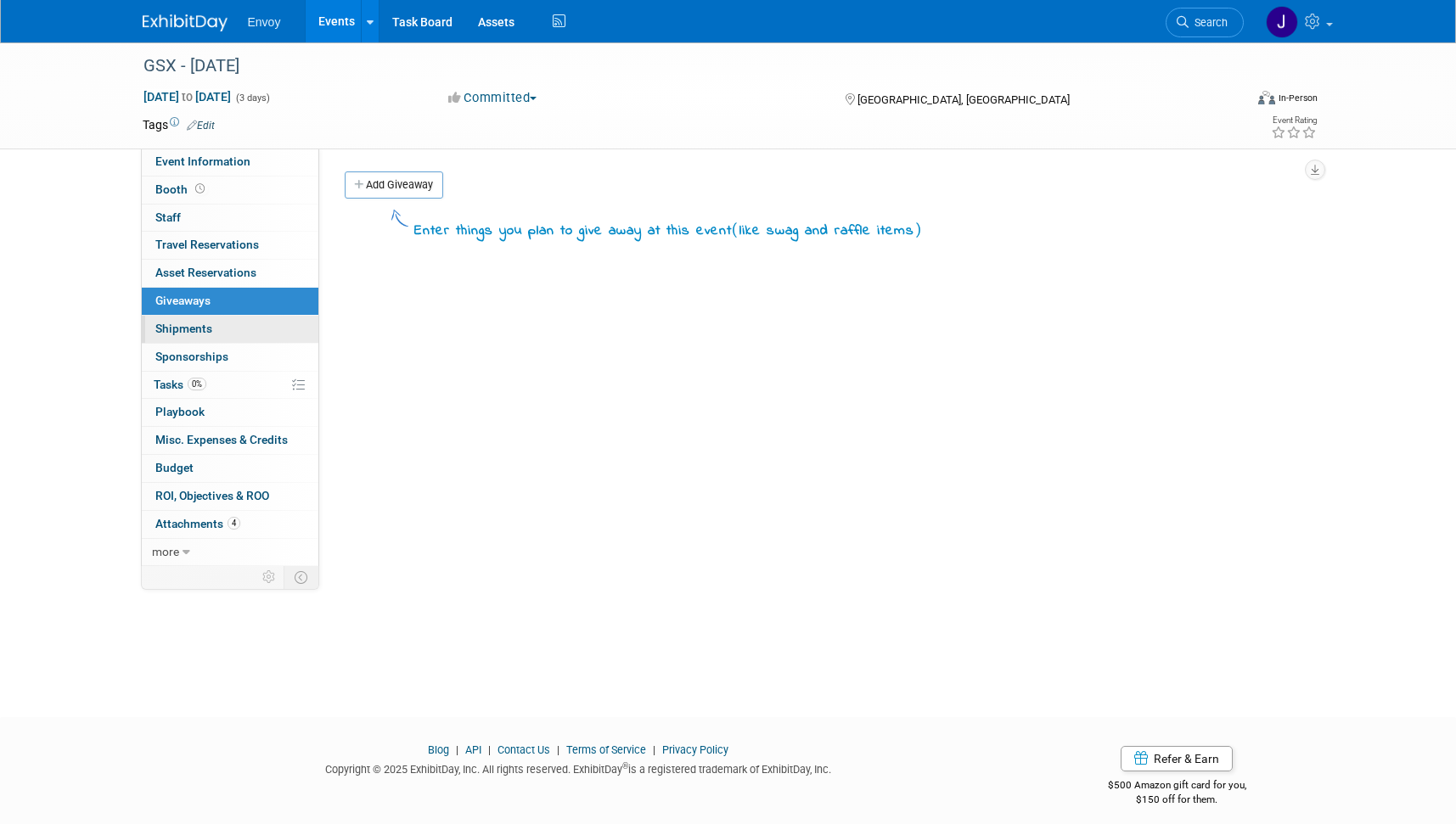
click at [226, 326] on link "0 Shipments 0" at bounding box center [230, 330] width 176 height 27
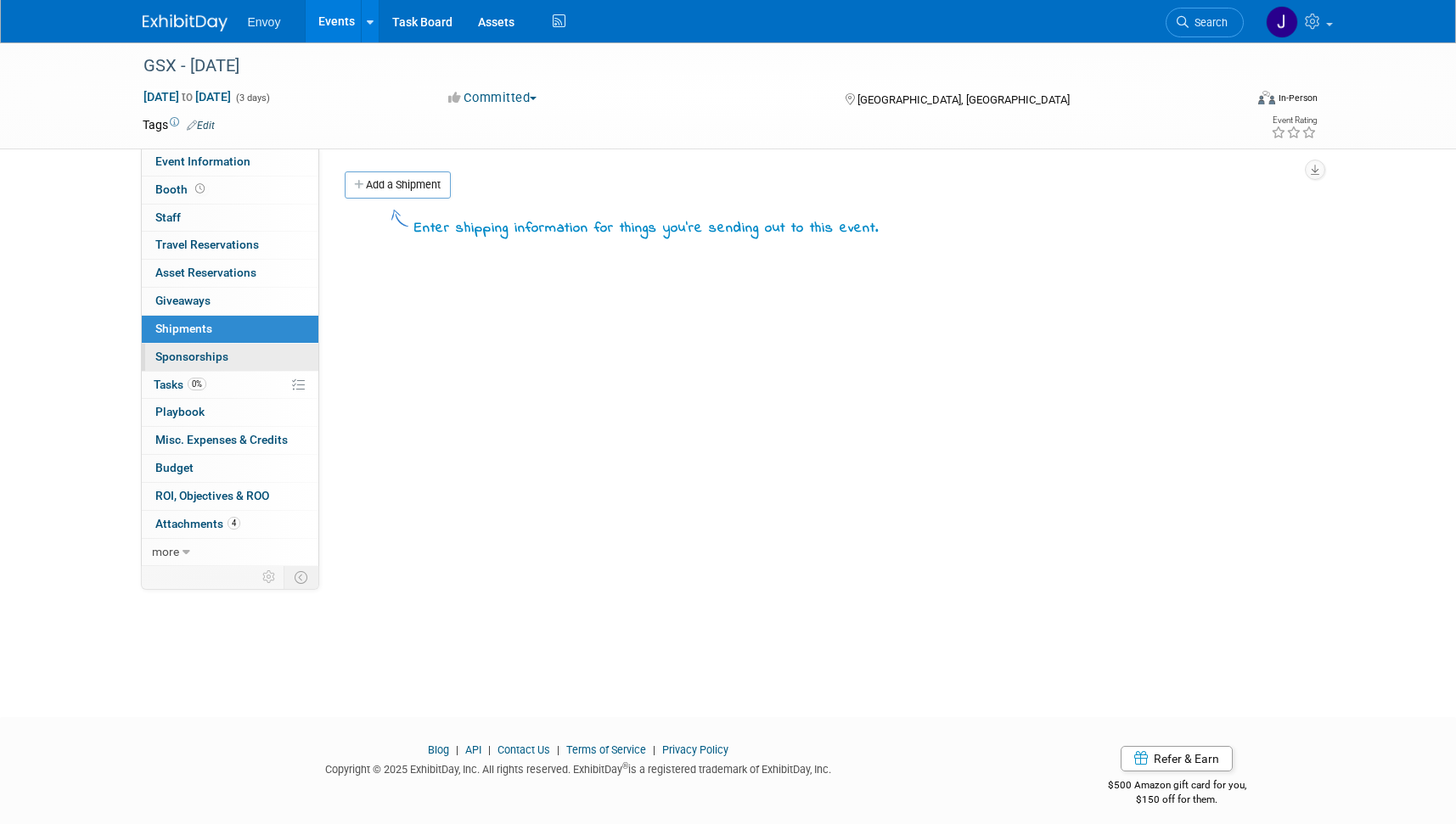
click at [226, 354] on span "Sponsorships 0" at bounding box center [192, 356] width 73 height 14
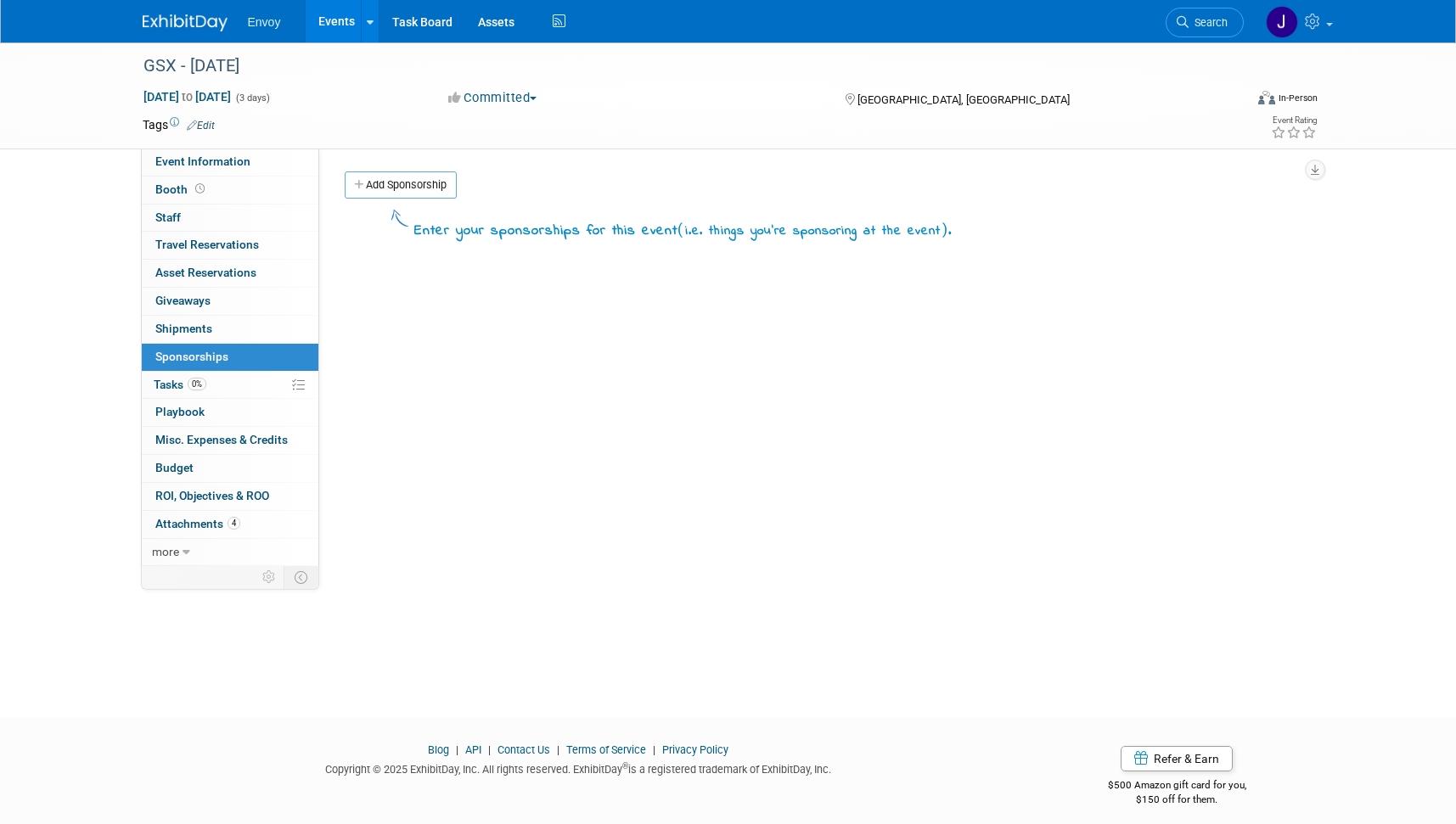
click at [49, 136] on div "GSX - Sept 2025 Sep 29, 2025 to Oct 1, 2025 (3 days) Sep 29, 2025 to Oct 1, 202…" at bounding box center [728, 96] width 1456 height 107
